Goal: Task Accomplishment & Management: Manage account settings

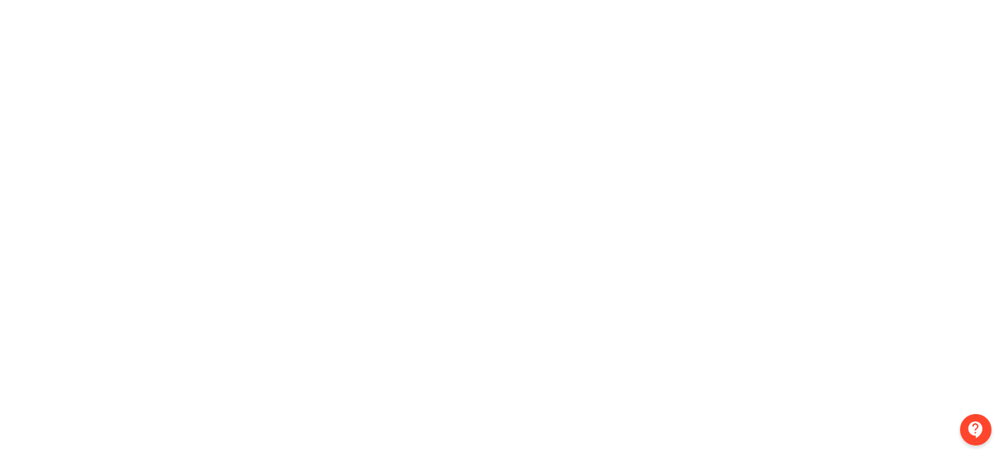
scroll to position [0, 3]
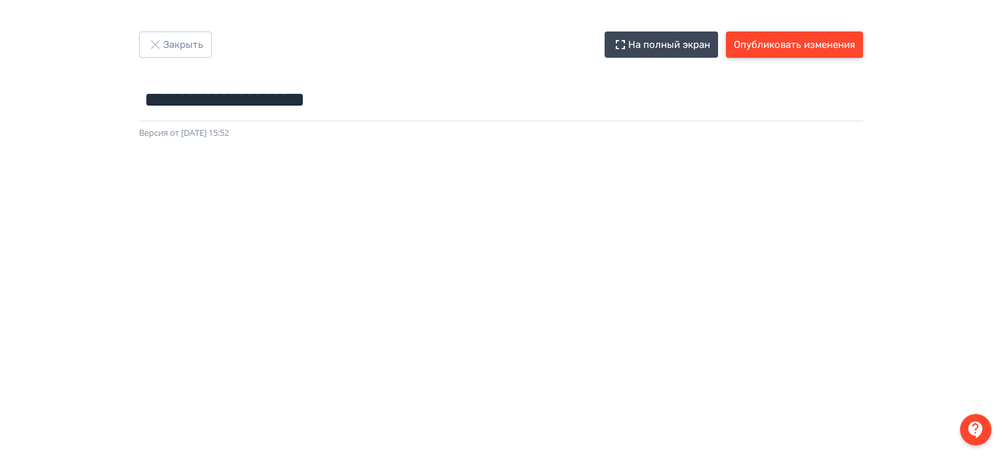
click at [833, 40] on button "Опубликовать изменения" at bounding box center [794, 44] width 137 height 26
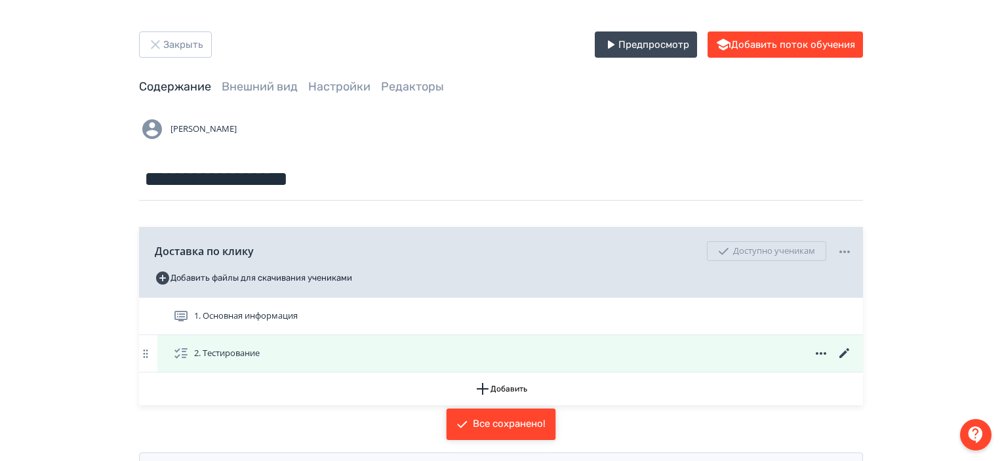
click at [847, 348] on icon at bounding box center [844, 353] width 10 height 10
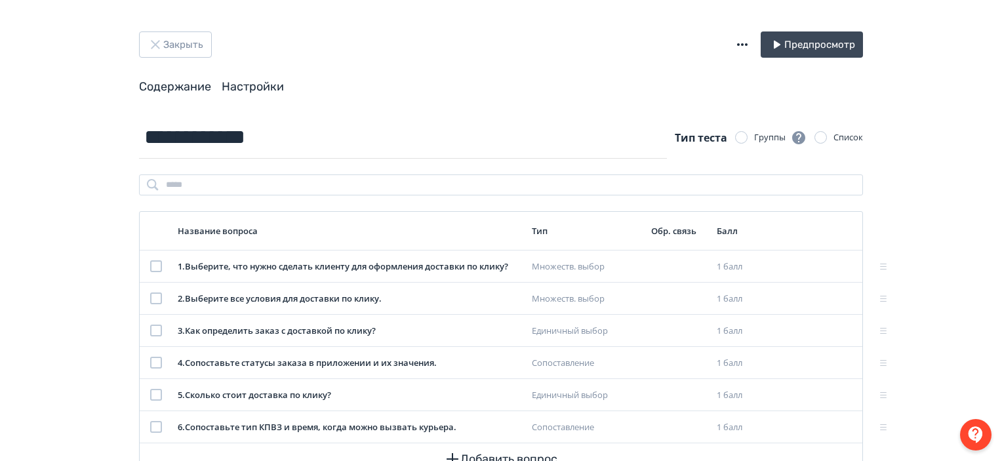
click at [271, 86] on link "Настройки" at bounding box center [253, 86] width 62 height 14
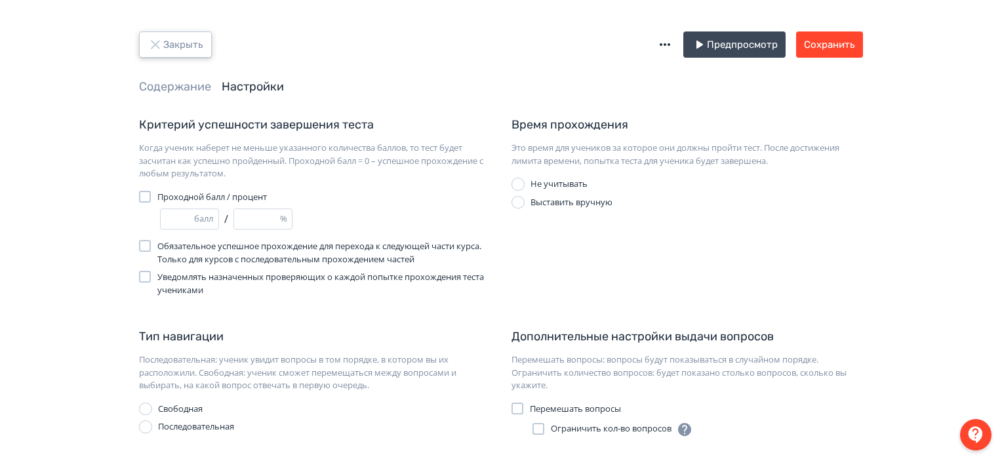
click at [172, 35] on button "Закрыть" at bounding box center [175, 44] width 73 height 26
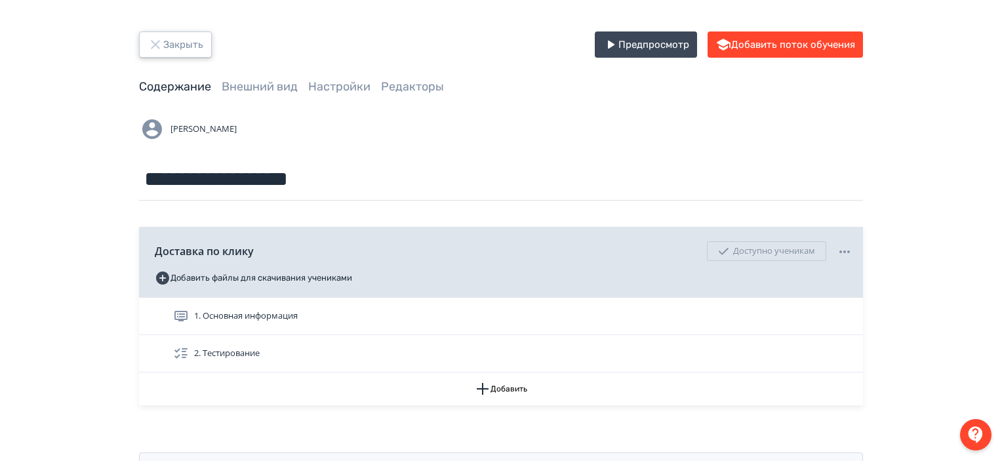
click at [160, 43] on icon "button" at bounding box center [156, 45] width 16 height 16
